Goal: Use online tool/utility: Utilize a website feature to perform a specific function

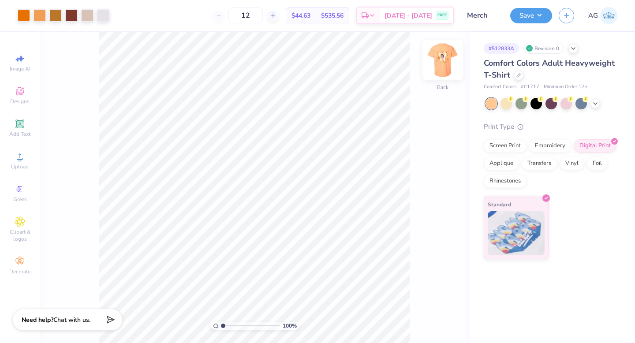
click at [444, 59] on img at bounding box center [442, 59] width 35 height 35
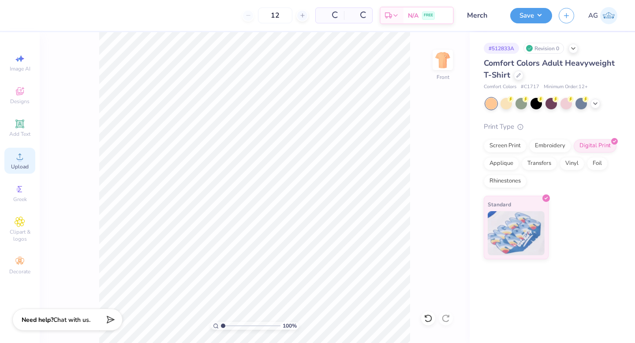
click at [16, 158] on icon at bounding box center [20, 156] width 11 height 11
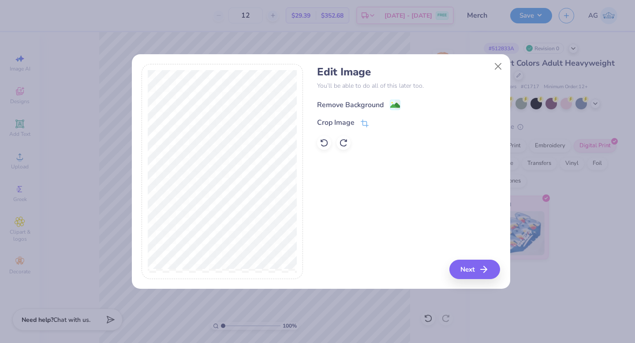
click at [342, 102] on div "Remove Background" at bounding box center [350, 105] width 67 height 11
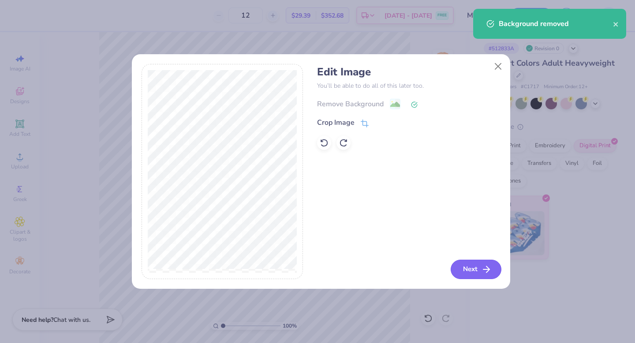
click at [473, 266] on button "Next" at bounding box center [475, 269] width 51 height 19
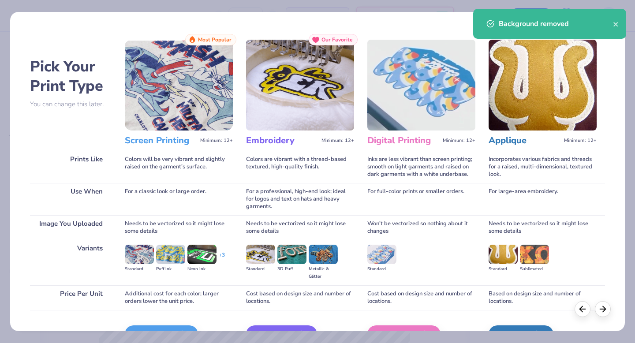
scroll to position [52, 0]
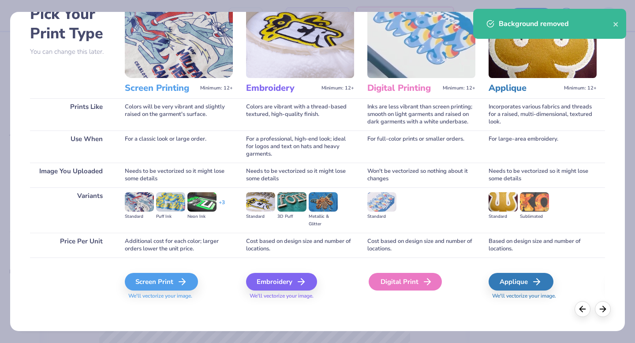
click at [414, 287] on div "Digital Print" at bounding box center [404, 282] width 73 height 18
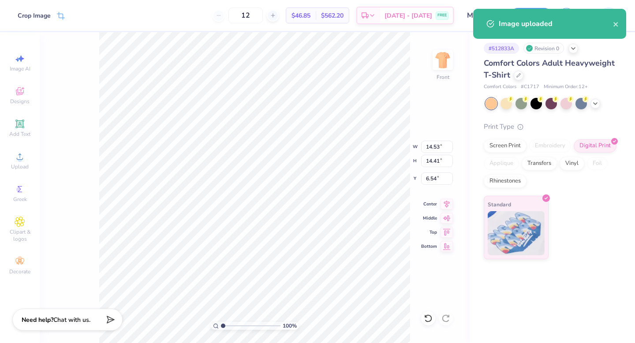
type input "11.74"
type input "11.64"
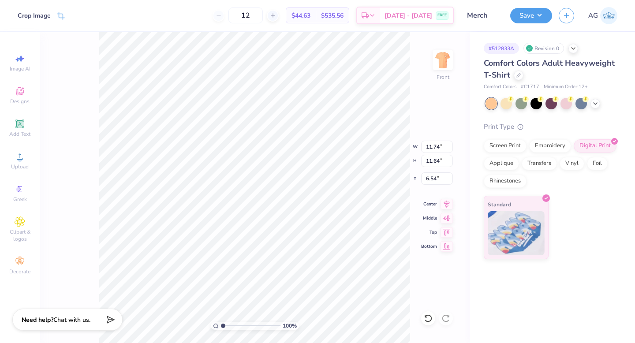
type input "6.56"
click at [531, 15] on button "Save" at bounding box center [531, 14] width 42 height 15
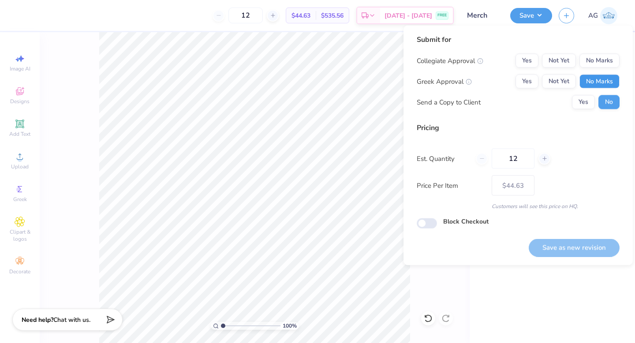
click at [602, 81] on button "No Marks" at bounding box center [599, 81] width 40 height 14
click at [598, 61] on button "No Marks" at bounding box center [599, 61] width 40 height 14
click at [523, 159] on input "12" at bounding box center [512, 159] width 43 height 20
type input "1"
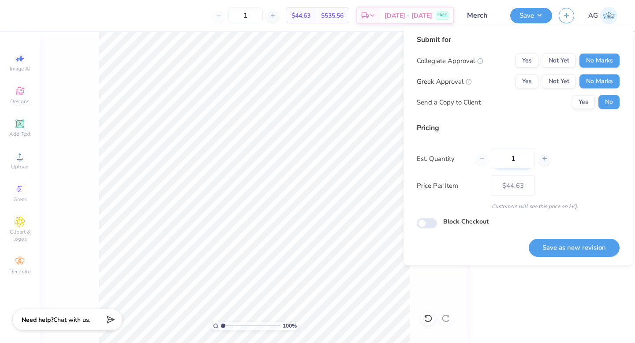
type input "12"
type input "– –"
type input "13"
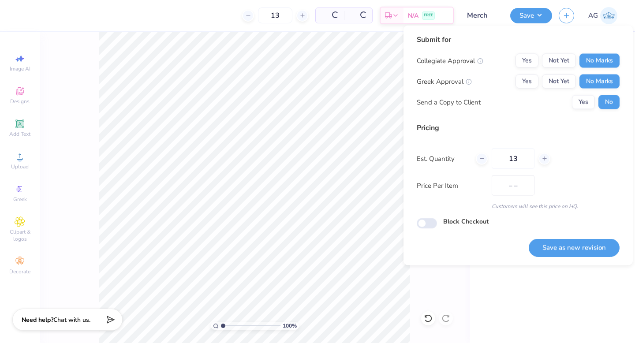
type input "$44.05"
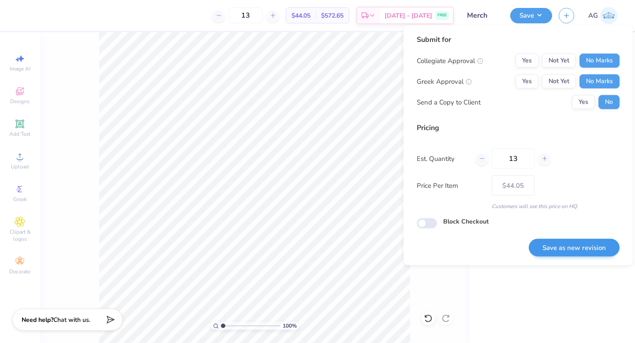
type input "13"
click at [575, 243] on button "Save as new revision" at bounding box center [573, 247] width 91 height 18
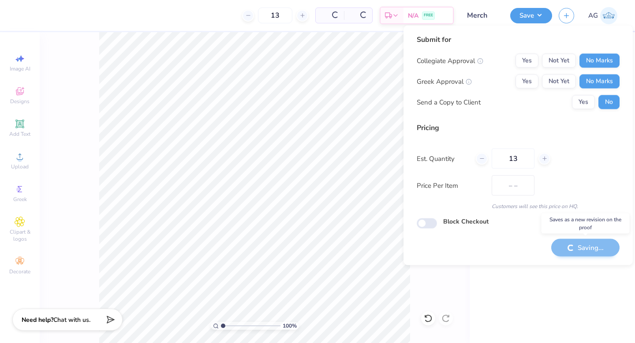
type input "$44.05"
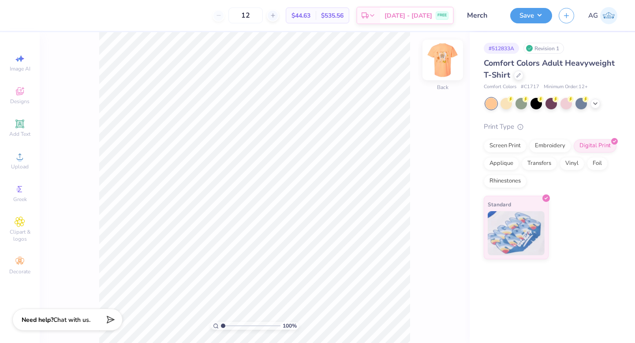
click at [444, 57] on img at bounding box center [442, 59] width 35 height 35
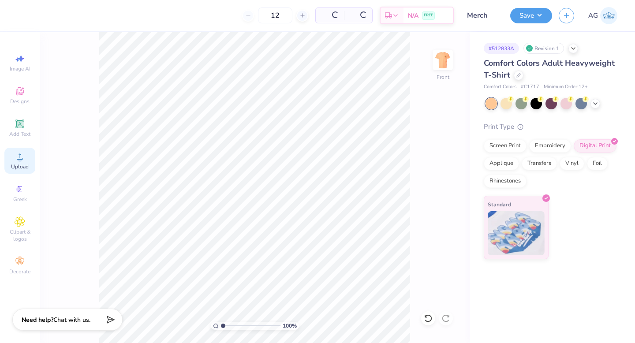
click at [22, 158] on icon at bounding box center [20, 156] width 11 height 11
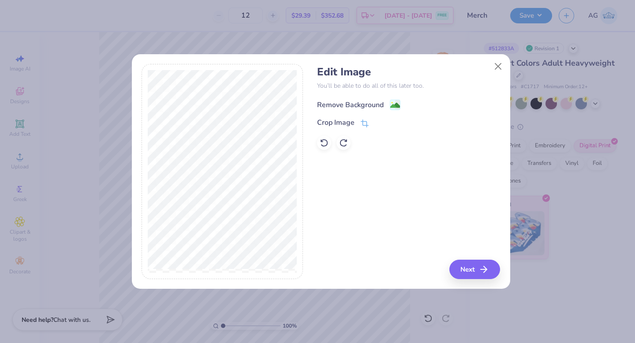
click at [341, 100] on div "Remove Background" at bounding box center [350, 105] width 67 height 11
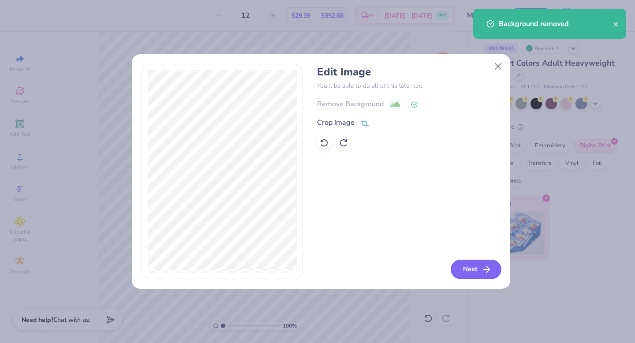
click at [478, 268] on button "Next" at bounding box center [475, 269] width 51 height 19
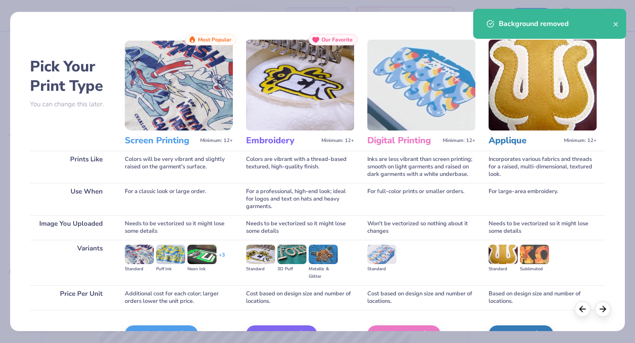
scroll to position [52, 0]
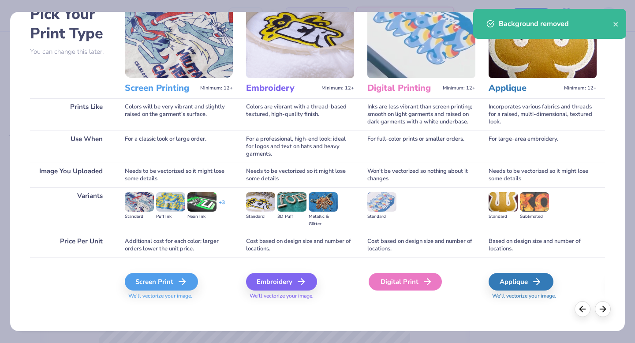
click at [411, 282] on div "Digital Print" at bounding box center [404, 282] width 73 height 18
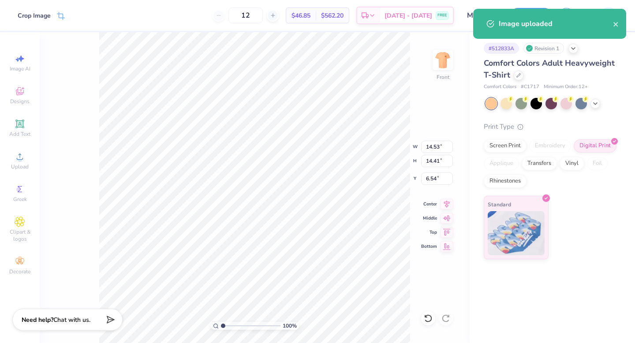
type input "11.14"
type input "11.04"
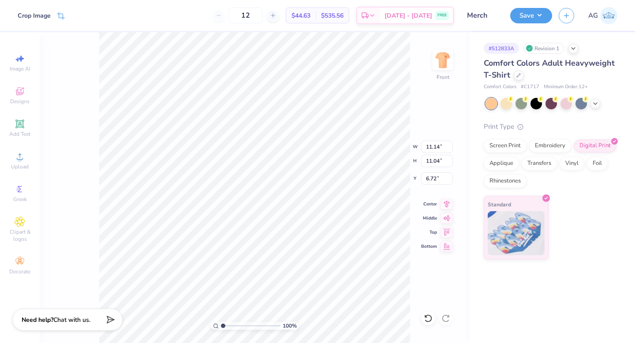
type input "6.00"
click at [437, 147] on input "11.14" at bounding box center [437, 147] width 32 height 12
type input "11.74"
click at [437, 161] on input "11.04" at bounding box center [437, 161] width 32 height 12
type input "11.64"
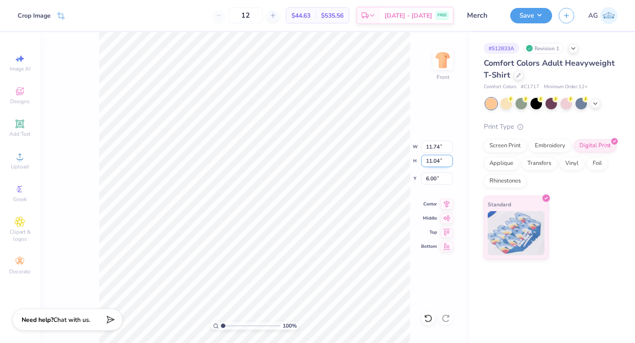
type input "5.70"
type input "6.60"
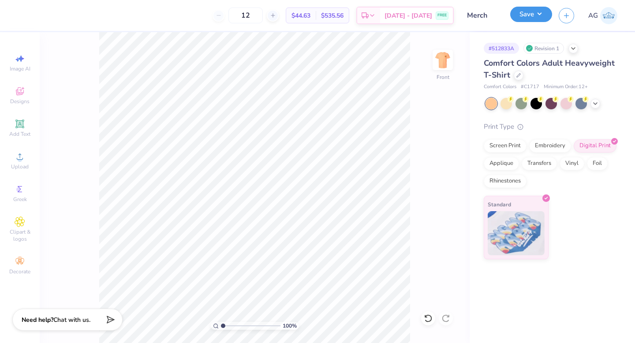
click at [528, 17] on button "Save" at bounding box center [531, 14] width 42 height 15
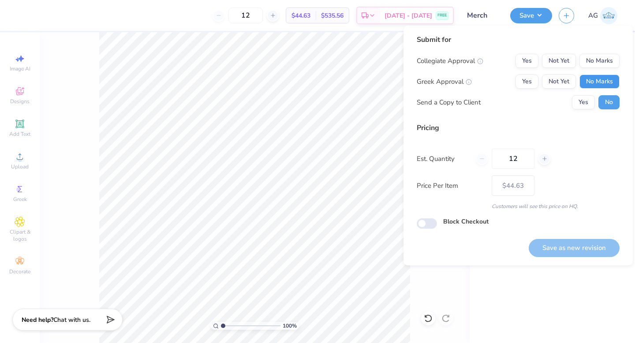
click at [605, 75] on button "No Marks" at bounding box center [599, 81] width 40 height 14
click at [602, 58] on button "No Marks" at bounding box center [599, 61] width 40 height 14
click at [575, 250] on button "Save as new revision" at bounding box center [573, 248] width 91 height 18
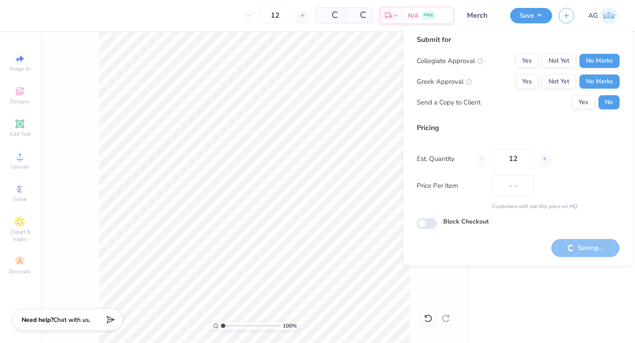
type input "$44.63"
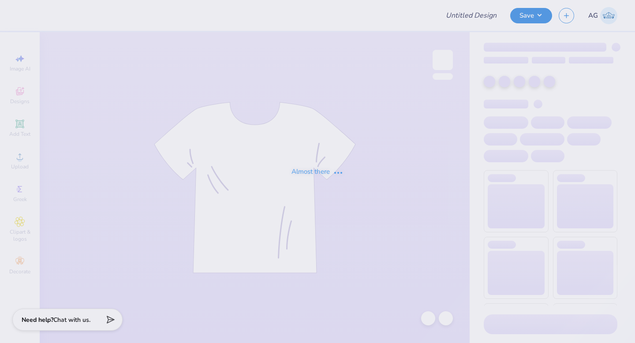
type input "Merch"
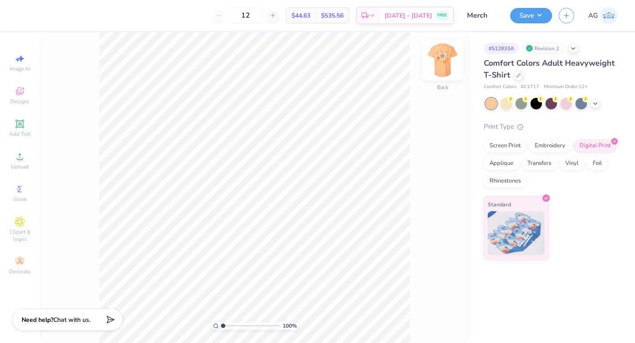
click at [446, 62] on img at bounding box center [442, 59] width 35 height 35
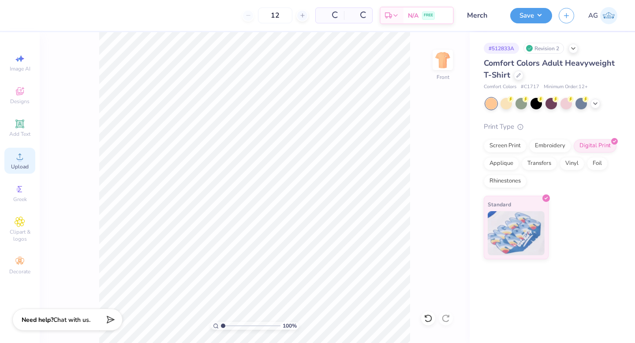
click at [17, 161] on icon at bounding box center [20, 156] width 11 height 11
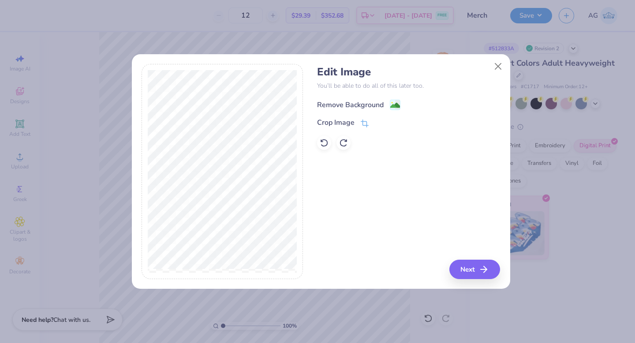
click at [340, 100] on div "Remove Background" at bounding box center [350, 105] width 67 height 11
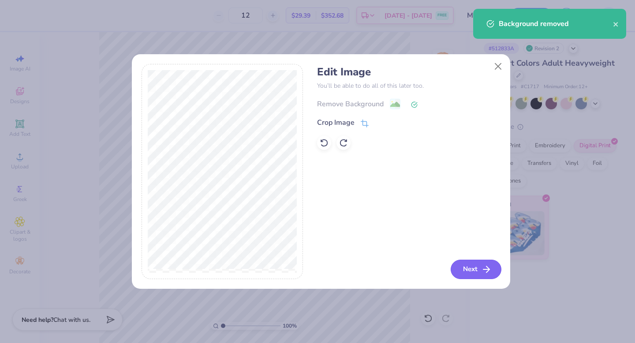
click at [463, 264] on button "Next" at bounding box center [475, 269] width 51 height 19
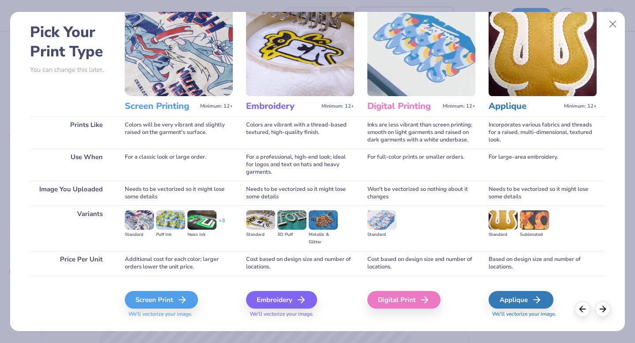
scroll to position [52, 0]
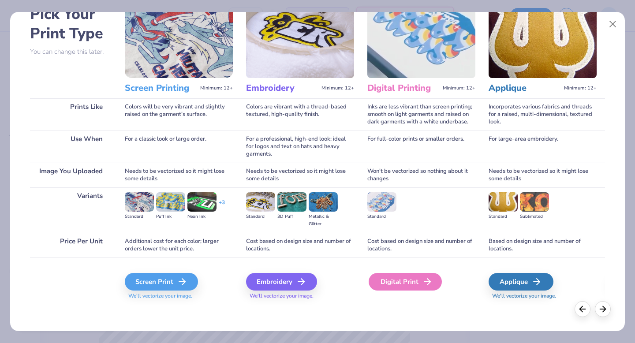
click at [398, 280] on div "Digital Print" at bounding box center [404, 282] width 73 height 18
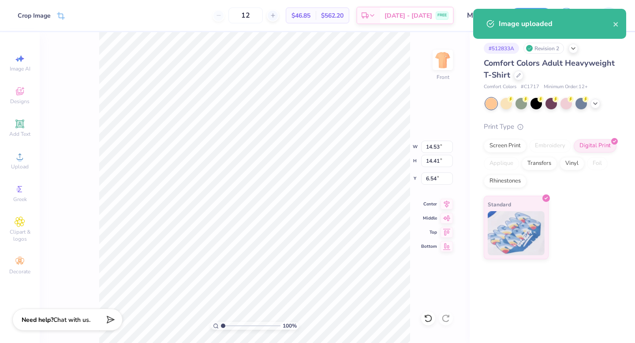
type input "12.06"
type input "11.96"
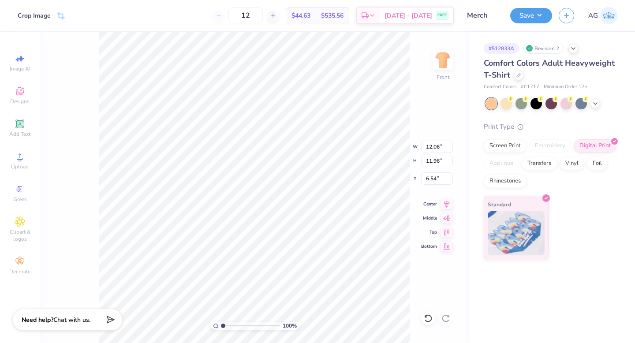
type input "6.13"
click at [433, 146] on input "12.06" at bounding box center [437, 147] width 32 height 12
type input "11.74"
click at [438, 159] on input "11.96" at bounding box center [437, 161] width 32 height 12
type input "11.64"
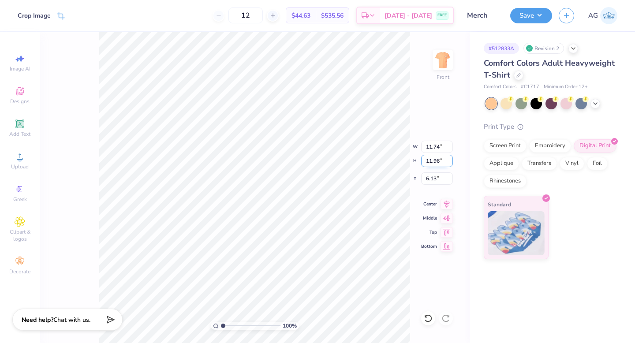
type input "6.29"
click at [287, 325] on span "100 %" at bounding box center [289, 326] width 14 height 8
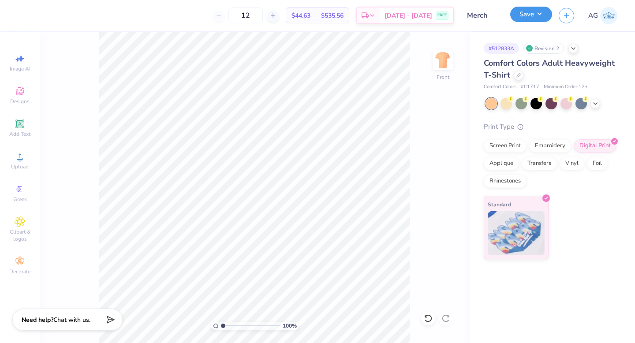
click at [543, 11] on button "Save" at bounding box center [531, 14] width 42 height 15
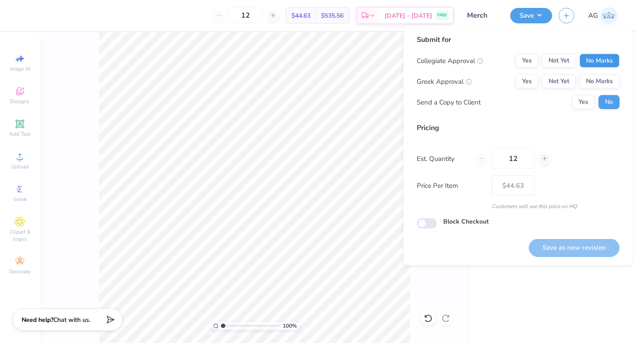
click at [596, 64] on button "No Marks" at bounding box center [599, 61] width 40 height 14
click at [596, 82] on button "No Marks" at bounding box center [599, 81] width 40 height 14
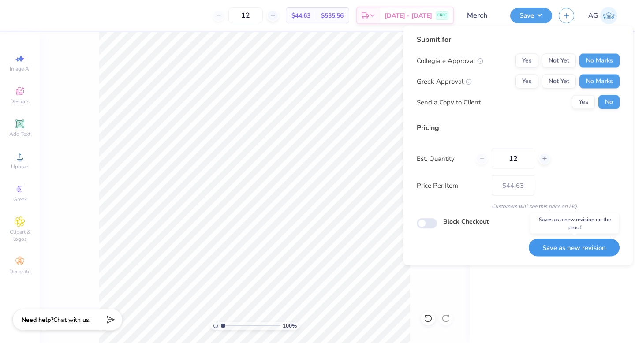
click at [578, 253] on button "Save as new revision" at bounding box center [573, 247] width 91 height 18
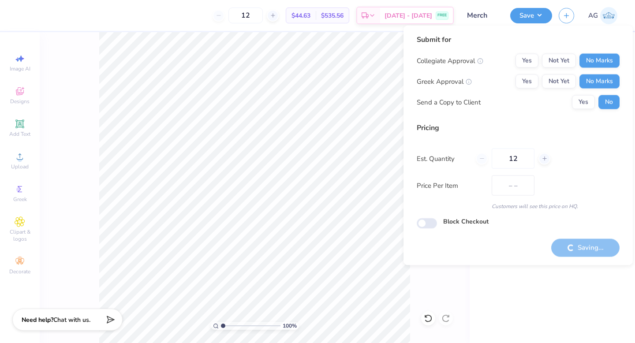
type input "$44.63"
